Goal: Share content: Share content

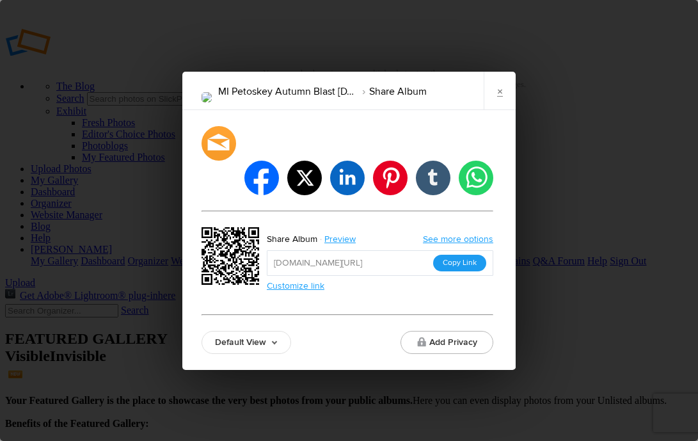
click at [474, 255] on button "Copy Link" at bounding box center [459, 263] width 53 height 17
click at [500, 110] on link "×" at bounding box center [500, 91] width 32 height 38
